Goal: Task Accomplishment & Management: Manage account settings

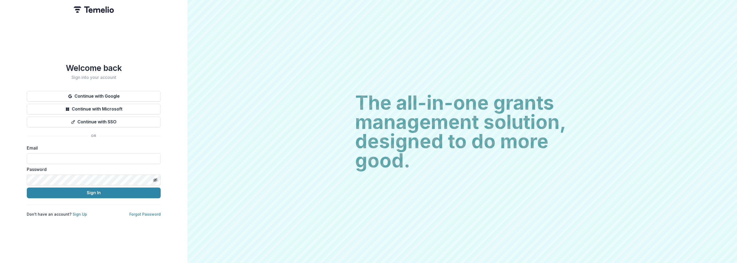
type input "**********"
click at [78, 189] on button "Sign In" at bounding box center [94, 193] width 134 height 11
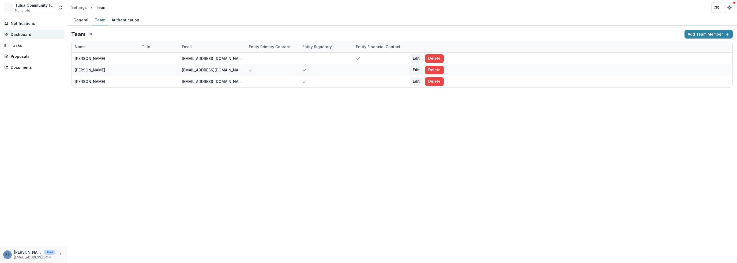
click at [34, 33] on div "Dashboard" at bounding box center [36, 35] width 50 height 6
